Goal: Find specific page/section: Find specific page/section

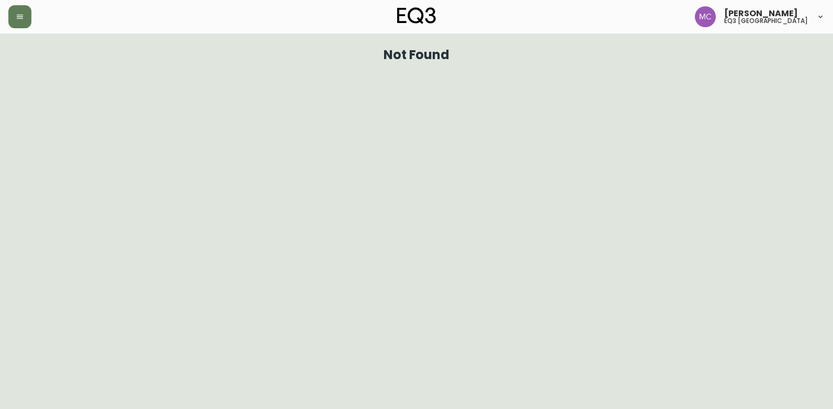
click at [18, 10] on button "button" at bounding box center [19, 16] width 23 height 23
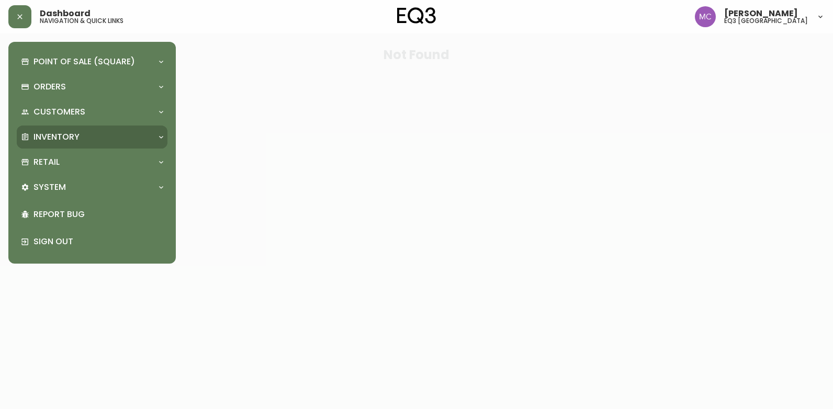
click at [64, 139] on p "Inventory" at bounding box center [56, 137] width 46 height 12
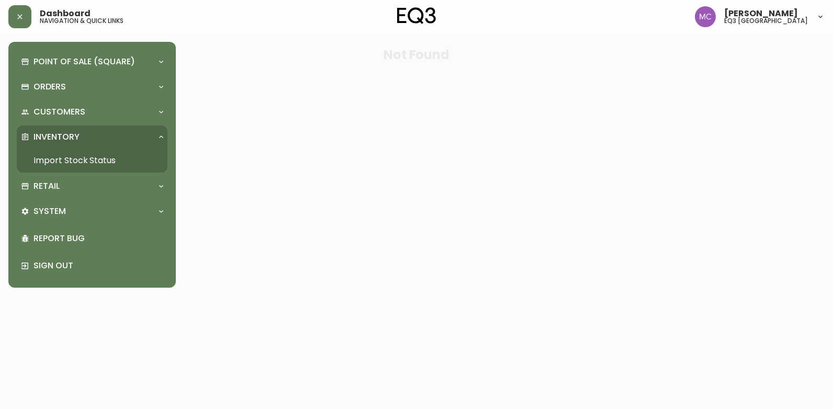
click at [73, 161] on link "Import Stock Status" at bounding box center [92, 161] width 151 height 24
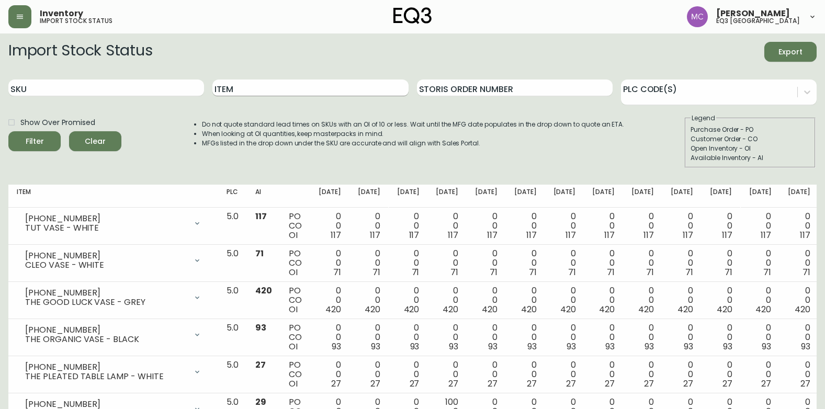
click at [328, 88] on input "Item" at bounding box center [310, 88] width 196 height 17
click at [8, 131] on button "Filter" at bounding box center [34, 141] width 52 height 20
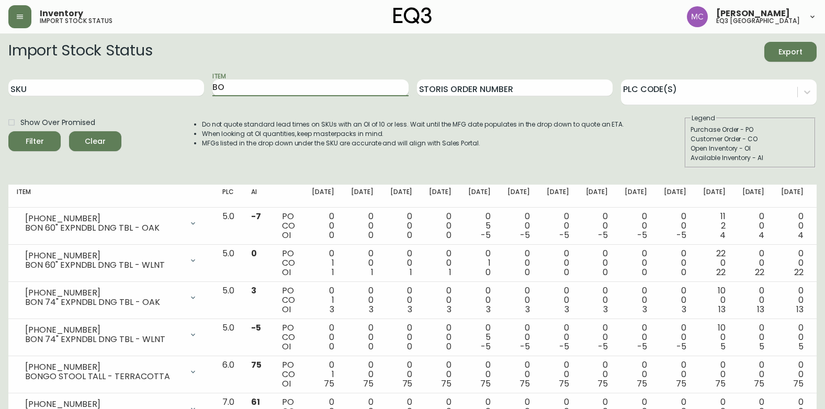
type input "B"
type input "HARVEST"
click at [8, 131] on button "Filter" at bounding box center [34, 141] width 52 height 20
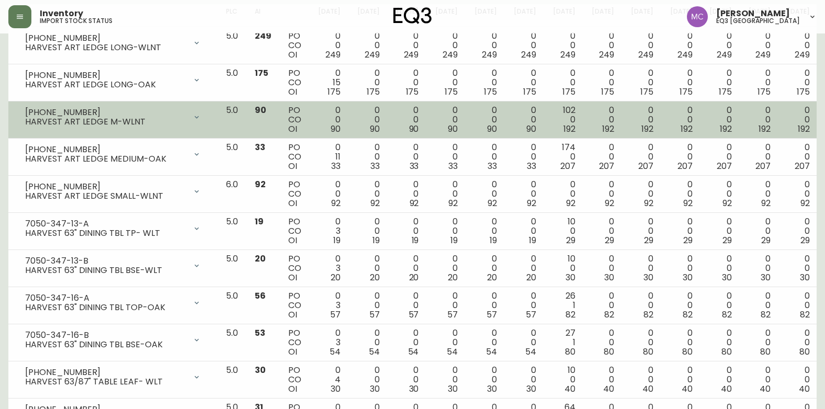
scroll to position [262, 0]
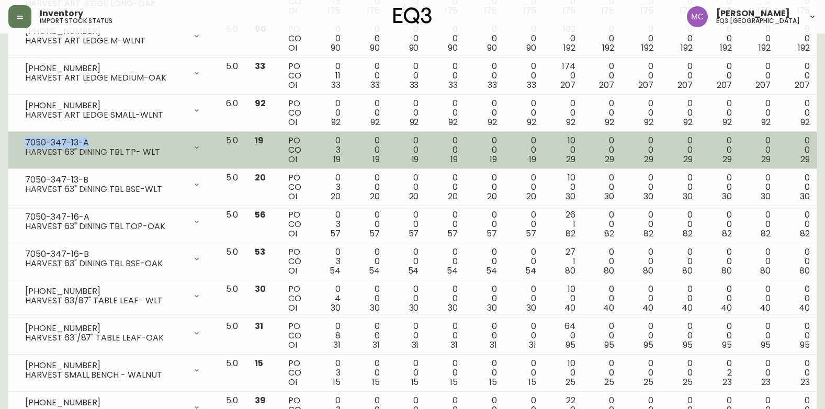
drag, startPoint x: 86, startPoint y: 143, endPoint x: 20, endPoint y: 144, distance: 66.5
click at [20, 144] on div "7050-347-13-A HARVEST 63" DINING TBL TP- WLT" at bounding box center [113, 147] width 193 height 23
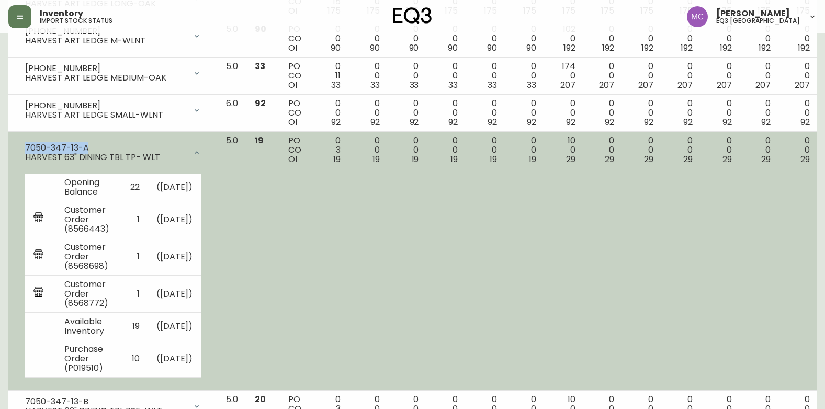
copy div "7050-347-13-A"
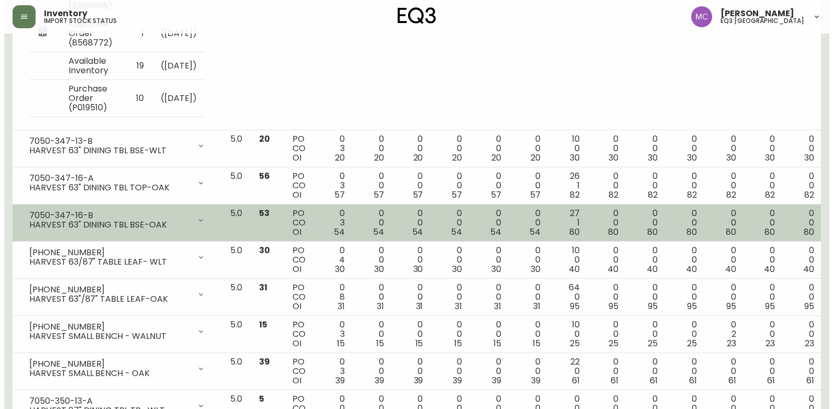
scroll to position [523, 0]
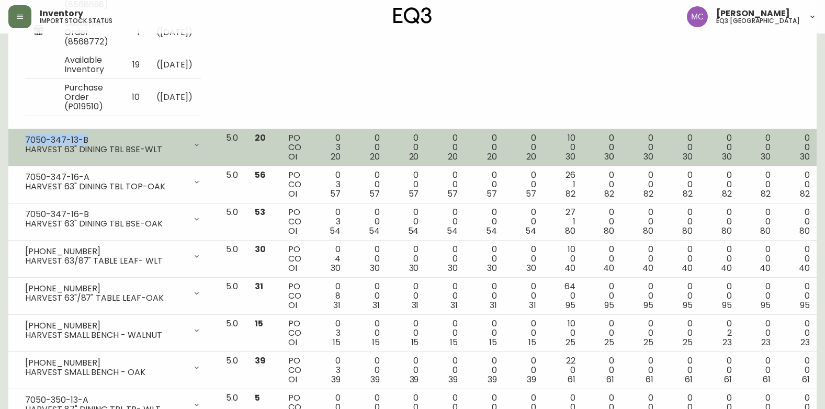
drag, startPoint x: 87, startPoint y: 155, endPoint x: 21, endPoint y: 154, distance: 65.4
click at [21, 154] on div "7050-347-13-B HARVEST 63" DINING TBL BSE-WLT" at bounding box center [113, 144] width 193 height 23
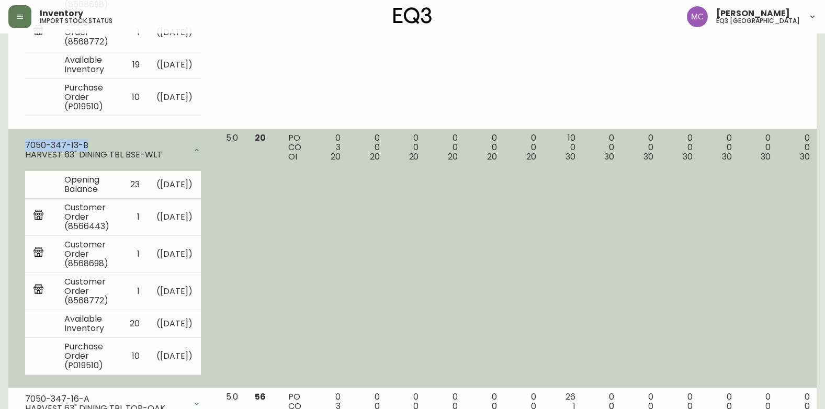
copy div "7050-347-13-B"
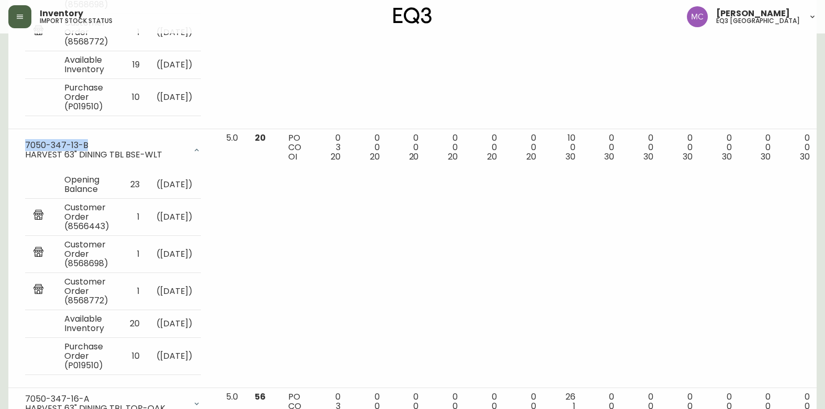
click at [16, 19] on icon "button" at bounding box center [20, 17] width 8 height 8
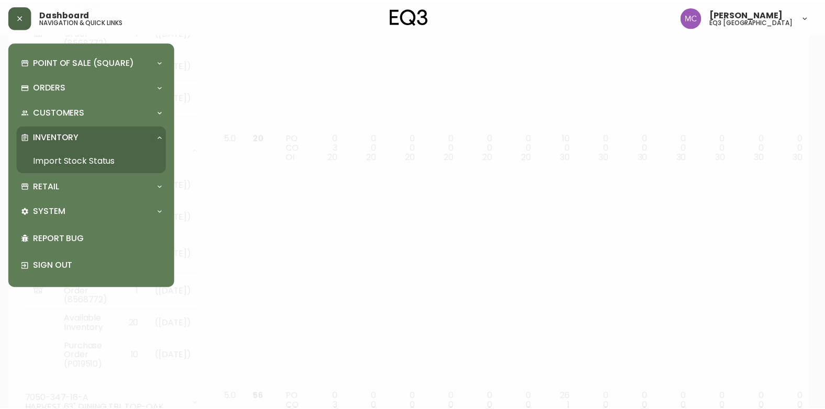
scroll to position [524, 0]
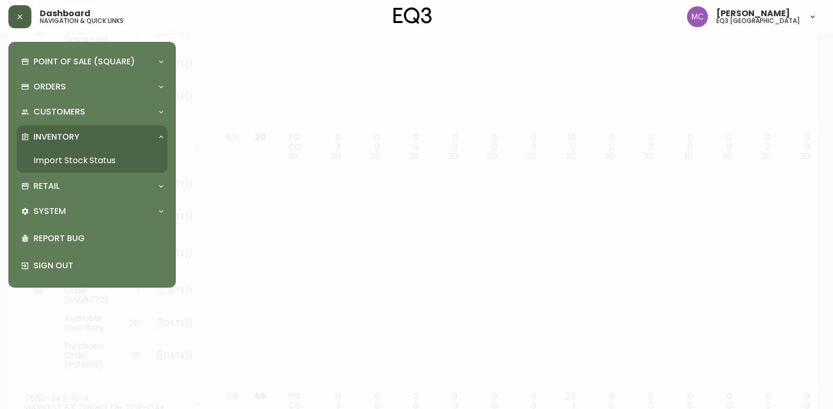
click at [69, 154] on link "Import Stock Status" at bounding box center [92, 161] width 151 height 24
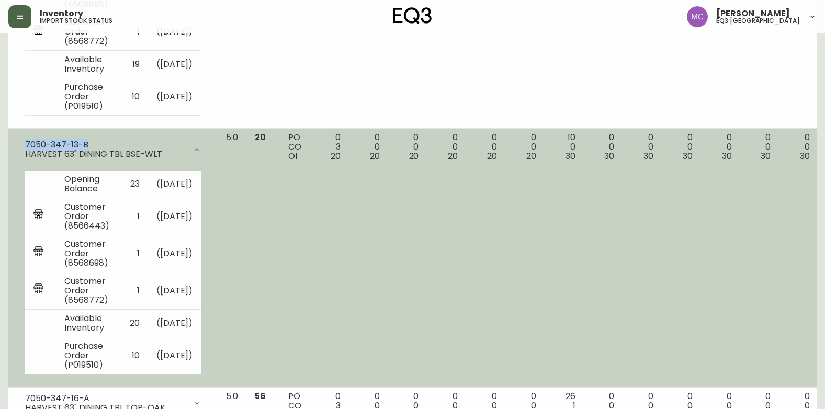
click at [201, 154] on icon at bounding box center [197, 149] width 8 height 8
